Goal: Task Accomplishment & Management: Manage account settings

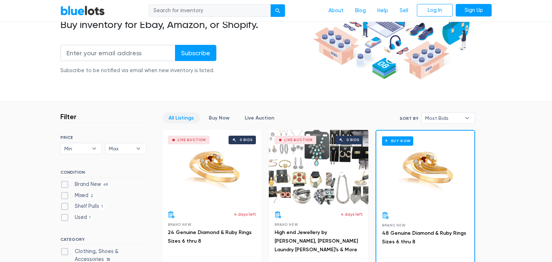
scroll to position [100, 0]
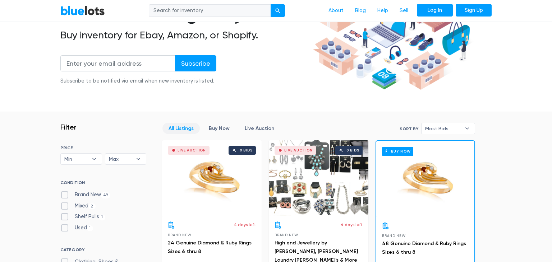
click at [438, 13] on link "Log In" at bounding box center [435, 10] width 36 height 13
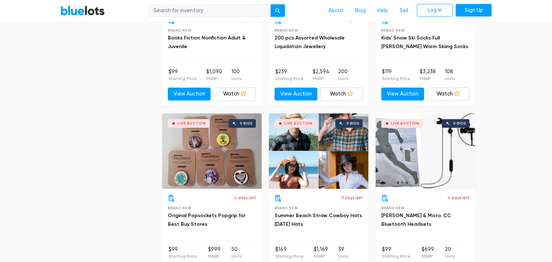
scroll to position [2124, 0]
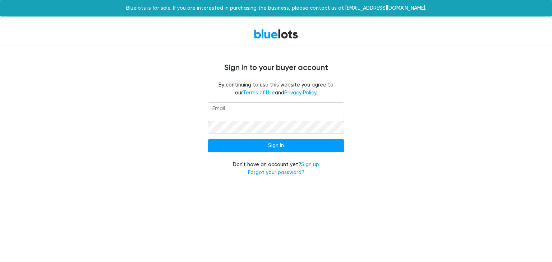
click at [224, 108] on input "email" at bounding box center [276, 108] width 136 height 13
type input "L"
type input "[PERSON_NAME][EMAIL_ADDRESS][DOMAIN_NAME]"
